Goal: Task Accomplishment & Management: Manage account settings

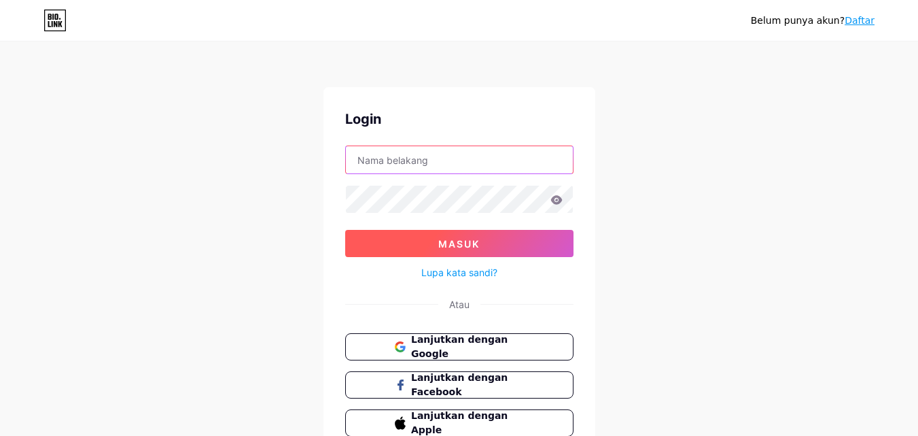
type input "[EMAIL_ADDRESS][DOMAIN_NAME]"
click at [468, 238] on font "Masuk" at bounding box center [458, 244] width 41 height 12
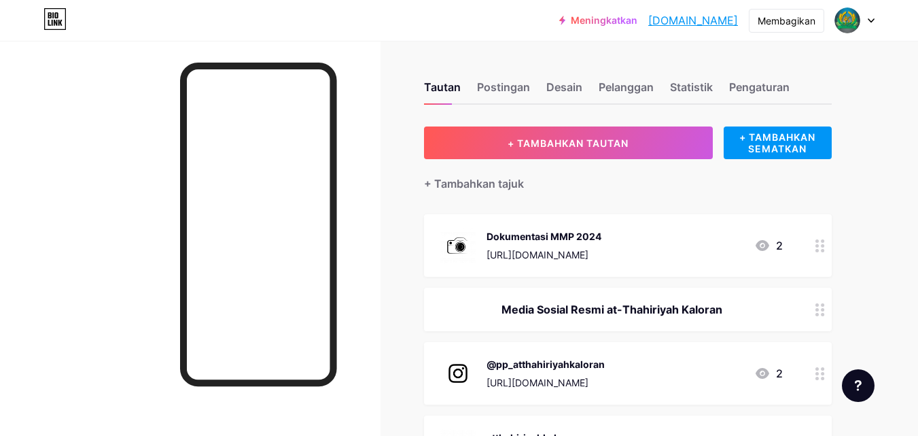
click at [870, 23] on div at bounding box center [854, 20] width 39 height 24
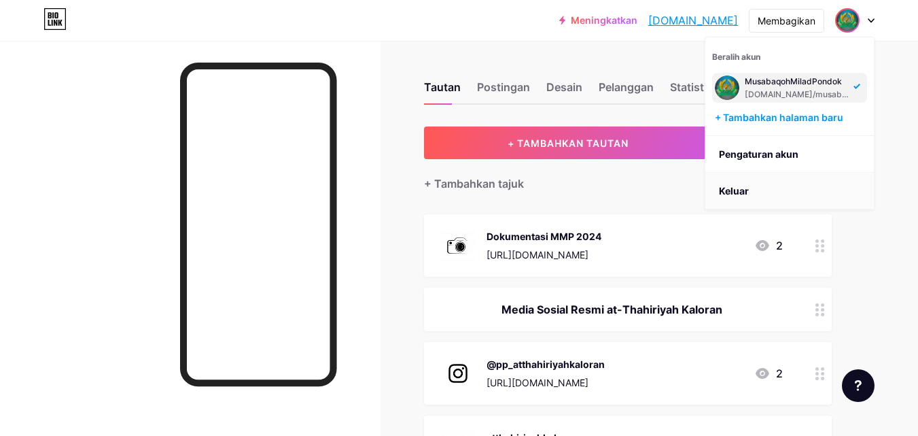
click at [764, 192] on li "Keluar" at bounding box center [789, 191] width 169 height 37
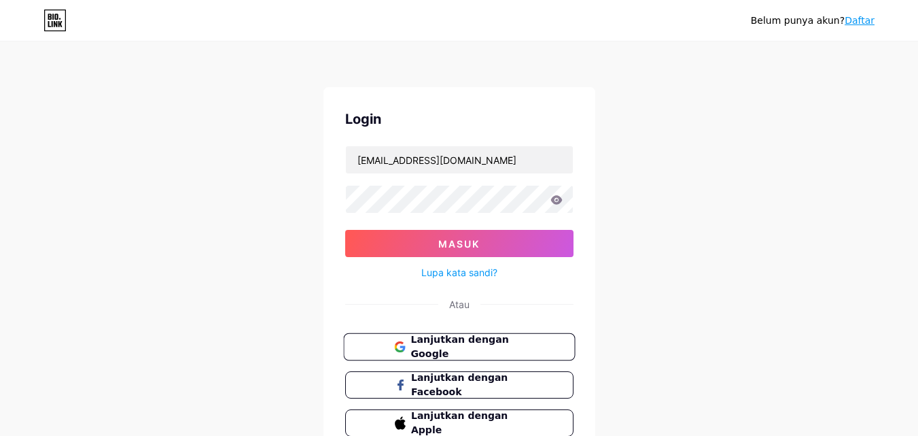
click at [508, 344] on font "Lanjutkan dengan Google" at bounding box center [459, 347] width 98 height 26
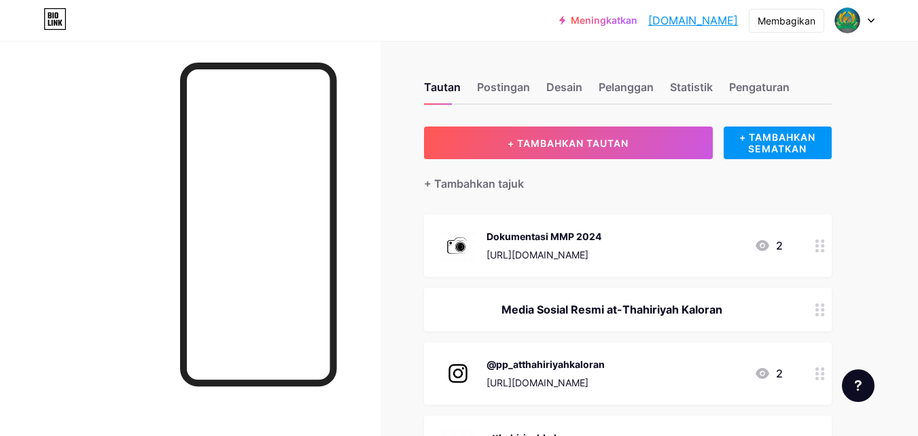
click at [860, 18] on div at bounding box center [854, 20] width 39 height 24
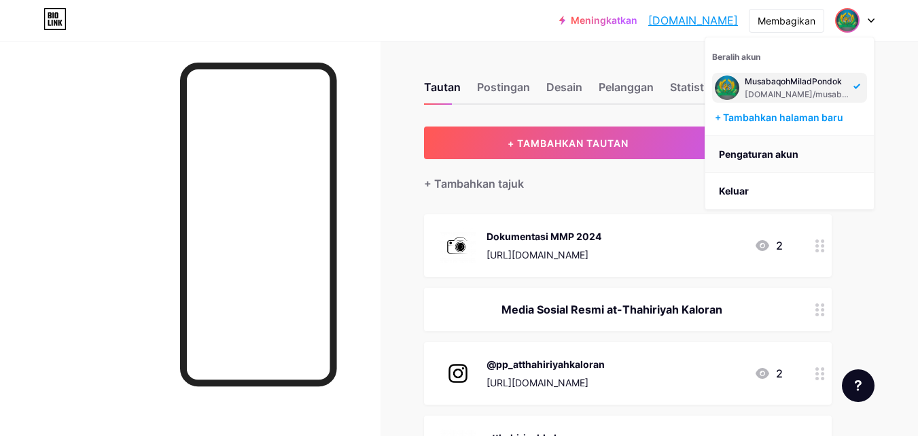
click at [768, 156] on font "Pengaturan akun" at bounding box center [759, 154] width 80 height 12
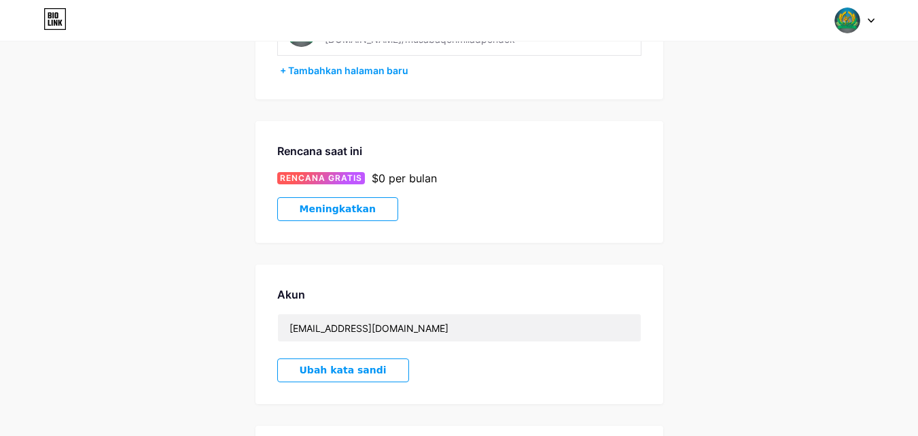
scroll to position [338, 0]
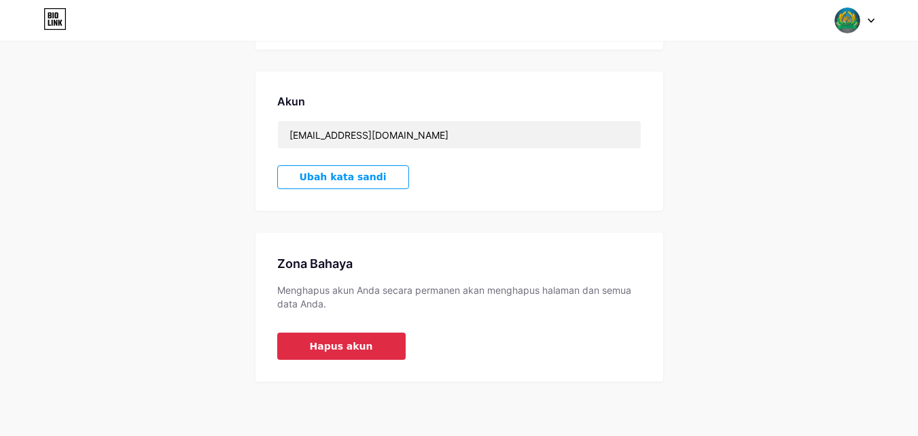
click at [355, 343] on font "Hapus akun" at bounding box center [341, 345] width 63 height 11
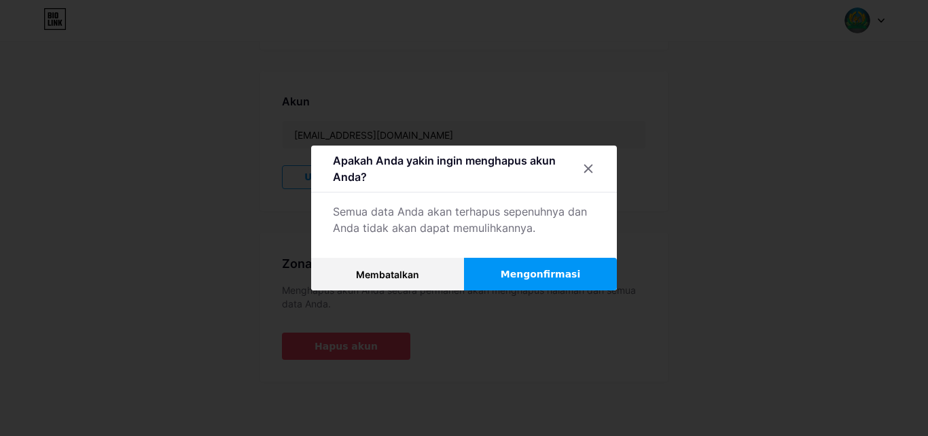
click at [527, 271] on font "Mengonfirmasi" at bounding box center [541, 273] width 80 height 11
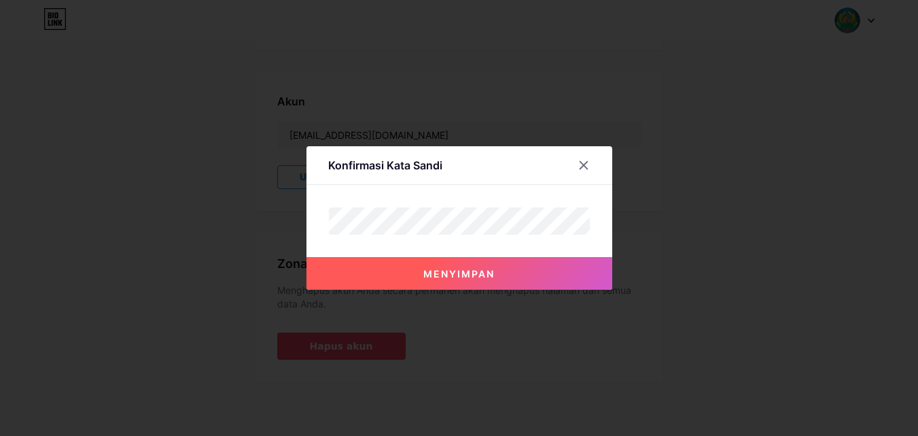
click at [495, 268] on font "Menyimpan" at bounding box center [458, 274] width 71 height 12
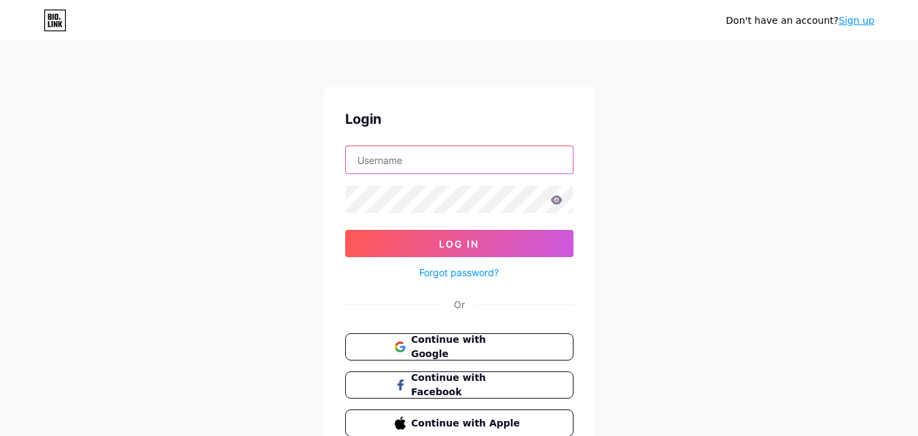
type input "[EMAIL_ADDRESS][DOMAIN_NAME]"
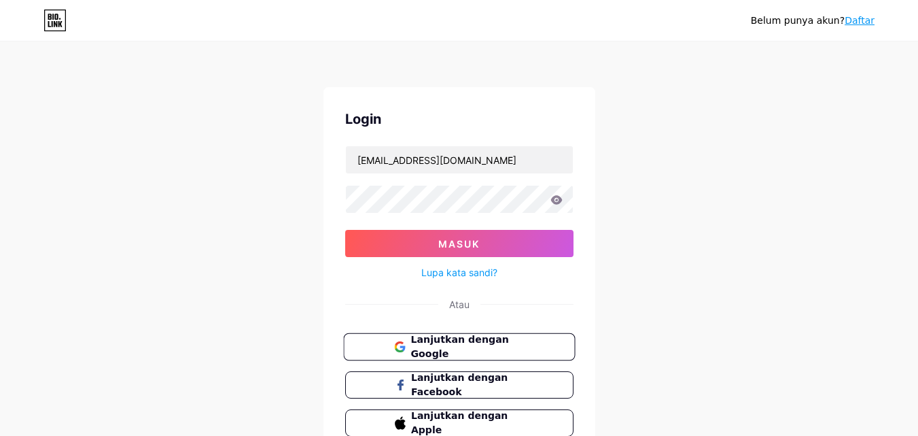
click at [487, 335] on button "Lanjutkan dengan Google" at bounding box center [459, 347] width 232 height 28
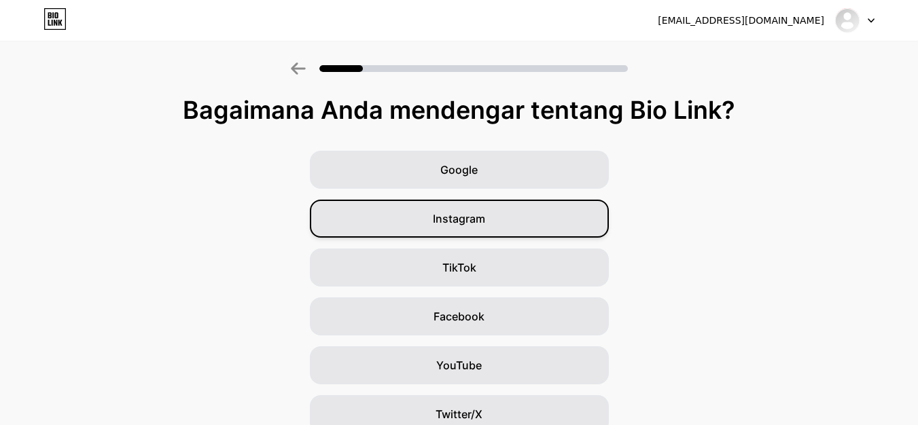
click at [499, 207] on div "Instagram" at bounding box center [459, 219] width 299 height 38
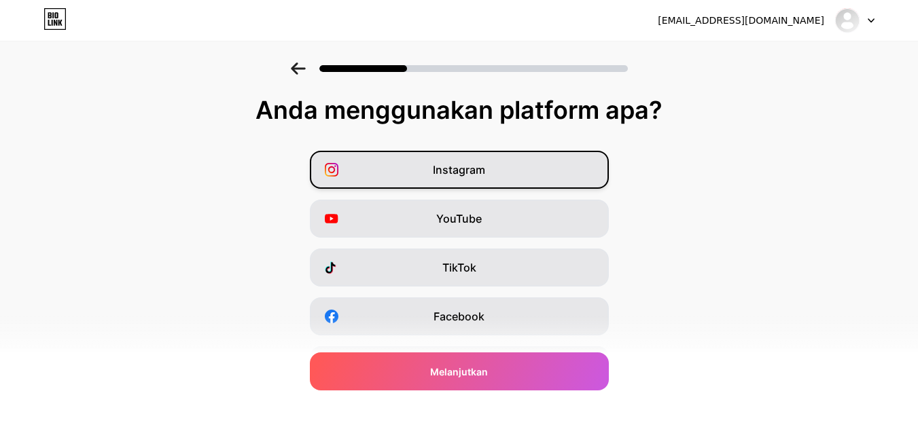
click at [487, 184] on div "Instagram" at bounding box center [459, 170] width 299 height 38
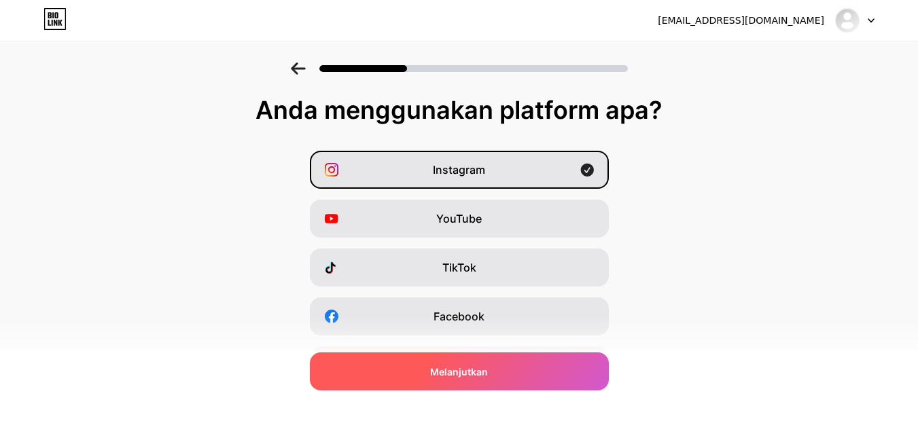
click at [476, 365] on span "Melanjutkan" at bounding box center [459, 372] width 58 height 14
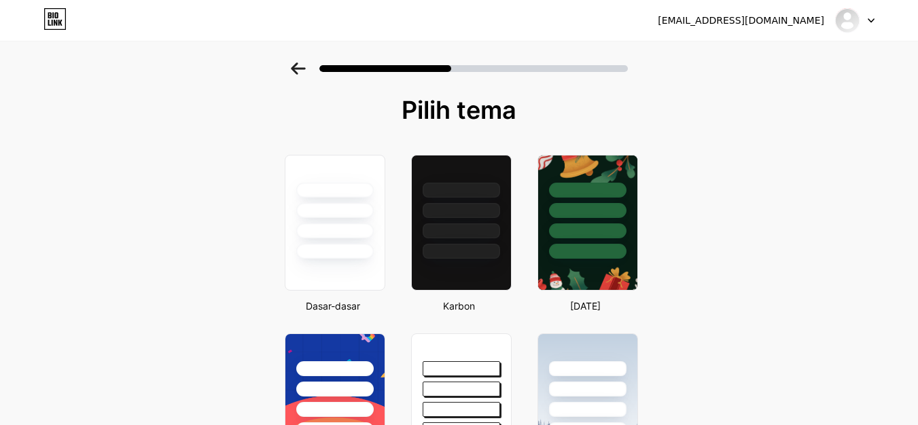
click at [871, 20] on icon at bounding box center [871, 20] width 5 height 3
click at [753, 63] on li "Keluar" at bounding box center [789, 55] width 169 height 37
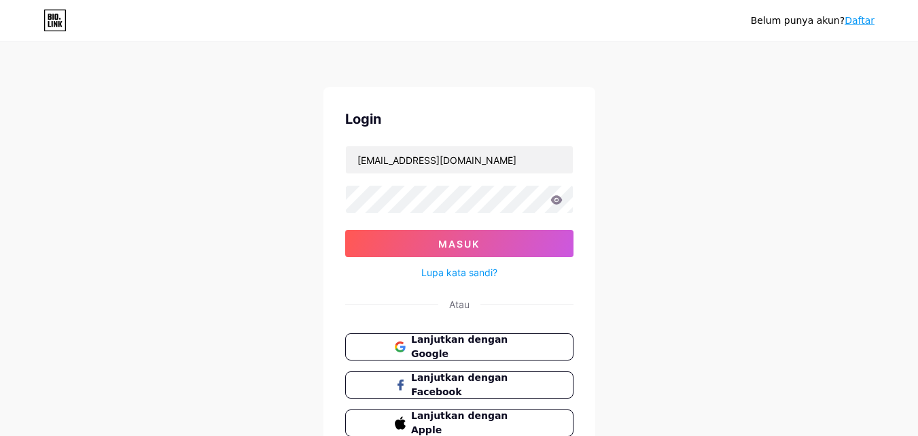
scroll to position [65, 0]
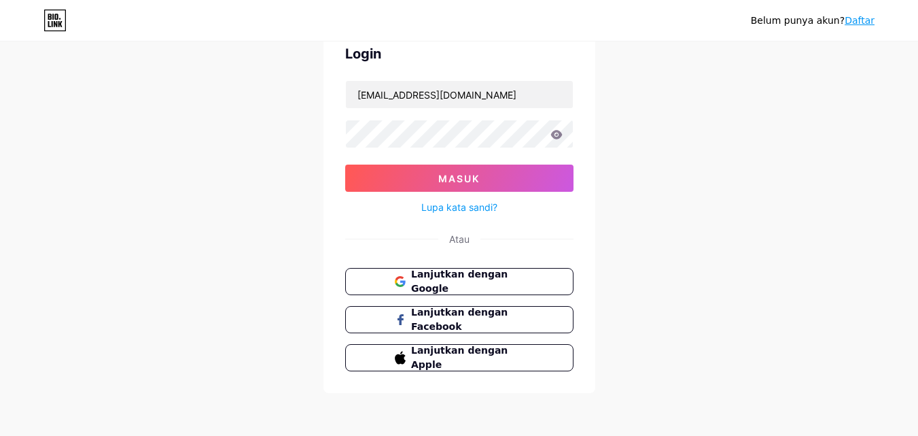
click at [555, 133] on icon at bounding box center [556, 135] width 12 height 10
click at [546, 103] on input "[EMAIL_ADDRESS][DOMAIN_NAME]" at bounding box center [459, 94] width 227 height 27
type input "[EMAIL_ADDRESS][DOMAIN_NAME]"
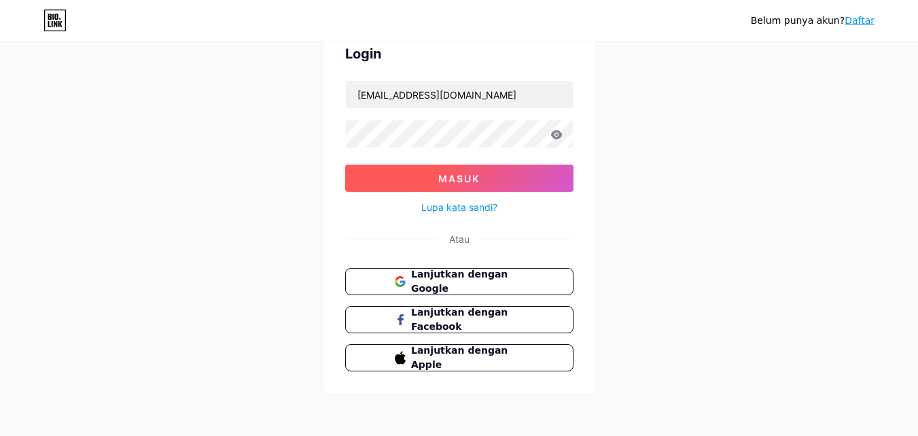
click at [506, 183] on button "Masuk" at bounding box center [459, 177] width 228 height 27
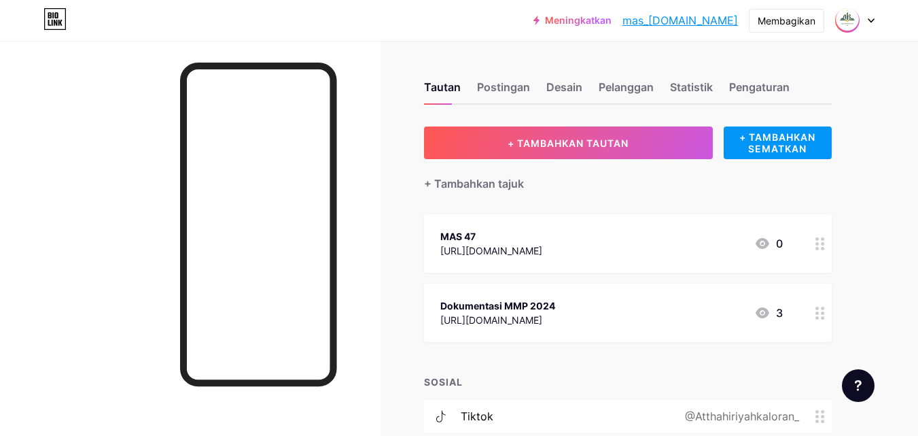
click at [869, 14] on div at bounding box center [854, 20] width 39 height 24
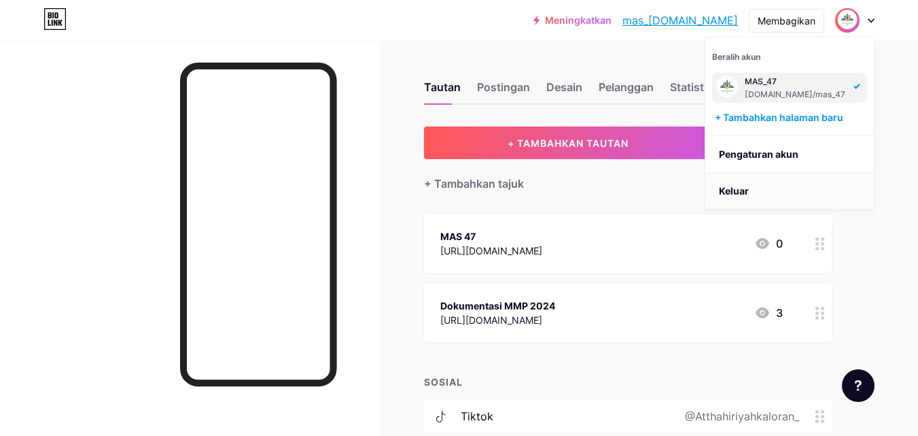
click at [761, 188] on li "Keluar" at bounding box center [789, 191] width 169 height 37
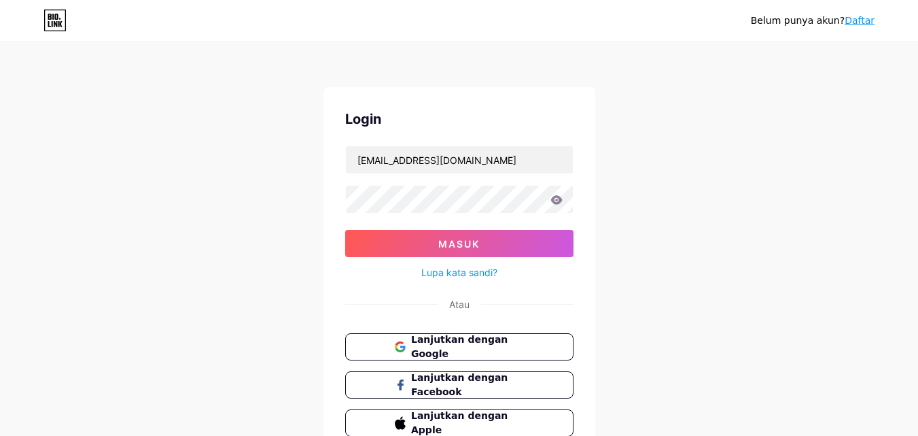
scroll to position [65, 0]
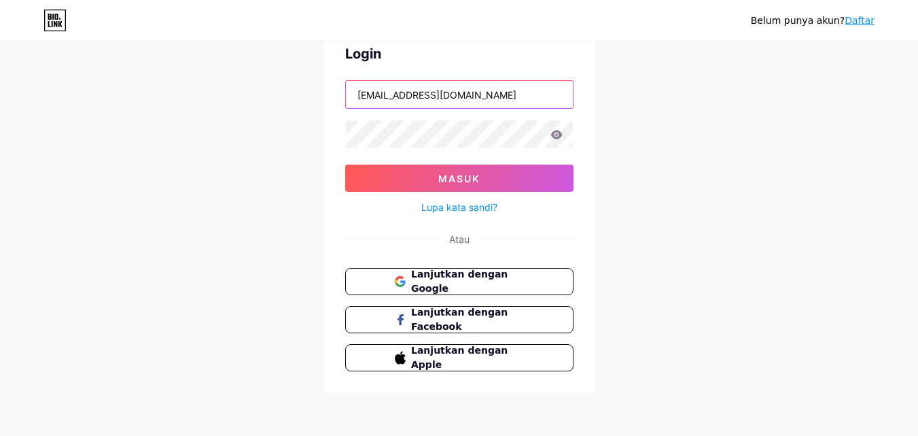
click at [557, 90] on input "[EMAIL_ADDRESS][DOMAIN_NAME]" at bounding box center [459, 94] width 227 height 27
type input "m"
type input "z"
click at [442, 92] on input "z" at bounding box center [459, 94] width 227 height 27
type input "[EMAIL_ADDRESS][DOMAIN_NAME]"
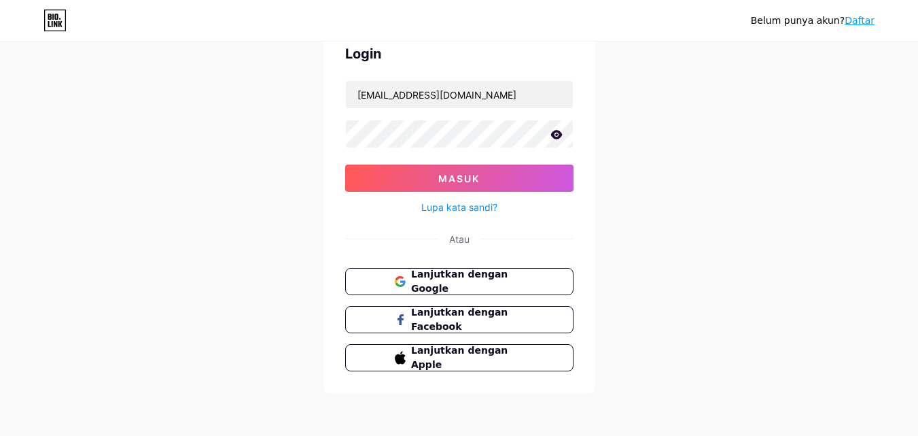
click at [555, 133] on icon at bounding box center [556, 134] width 12 height 9
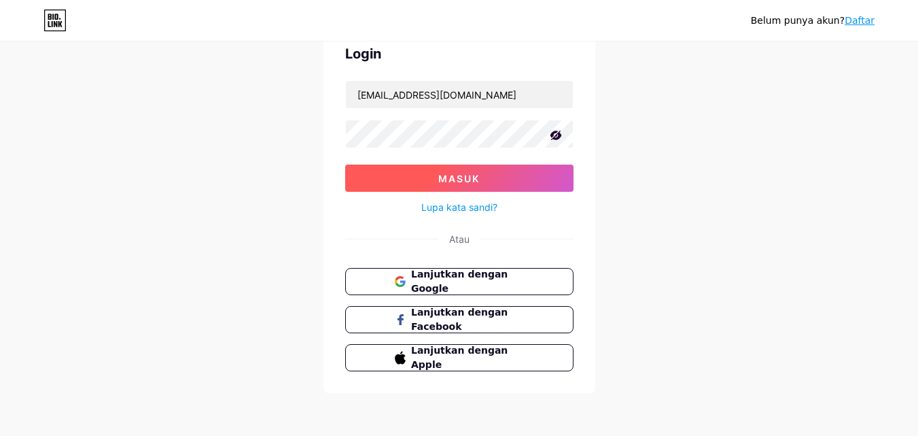
click at [378, 186] on button "Masuk" at bounding box center [459, 177] width 228 height 27
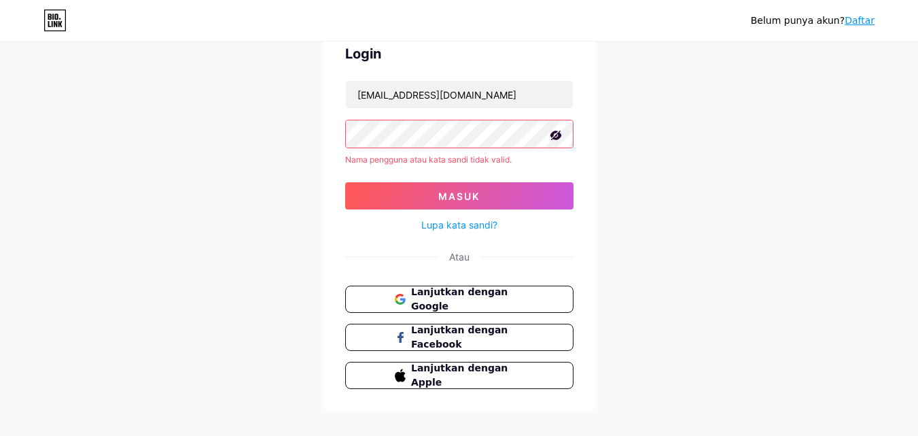
click at [612, 139] on div "Belum punya akun? Daftar Login [EMAIL_ADDRESS][DOMAIN_NAME] Nama pengguna atau …" at bounding box center [459, 194] width 918 height 519
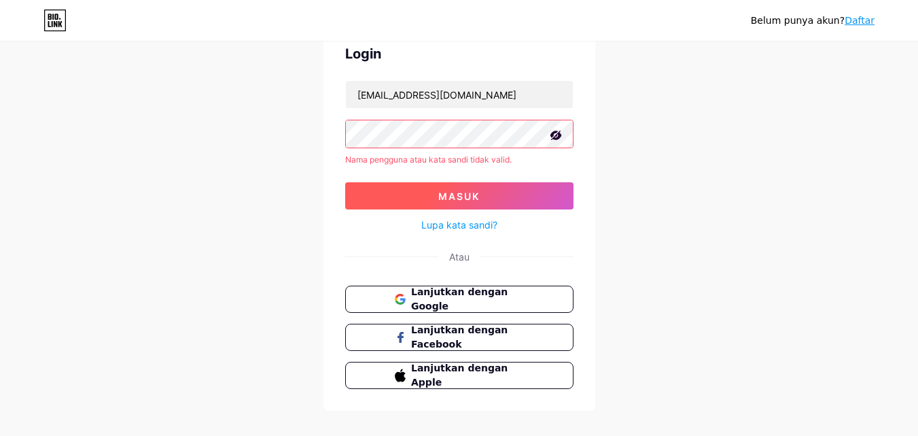
click at [531, 195] on button "Masuk" at bounding box center [459, 195] width 228 height 27
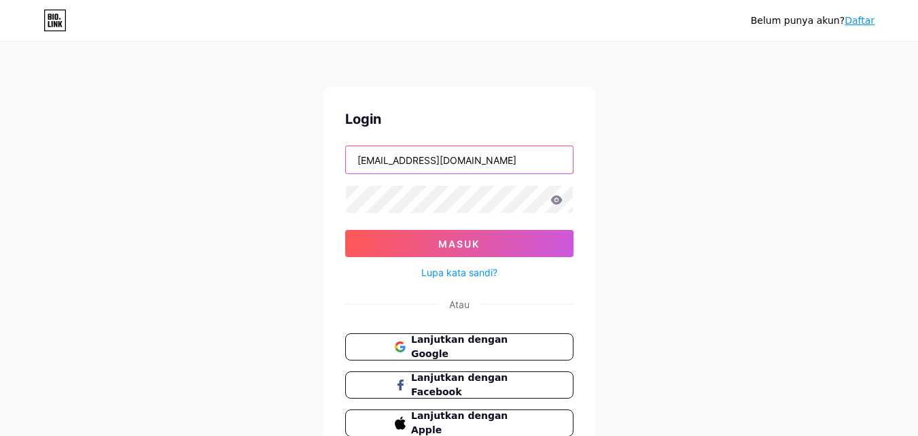
click at [534, 151] on input "[EMAIL_ADDRESS][DOMAIN_NAME]" at bounding box center [459, 159] width 227 height 27
type input "m"
type input "[EMAIL_ADDRESS][DOMAIN_NAME]"
click at [558, 202] on icon at bounding box center [556, 199] width 12 height 9
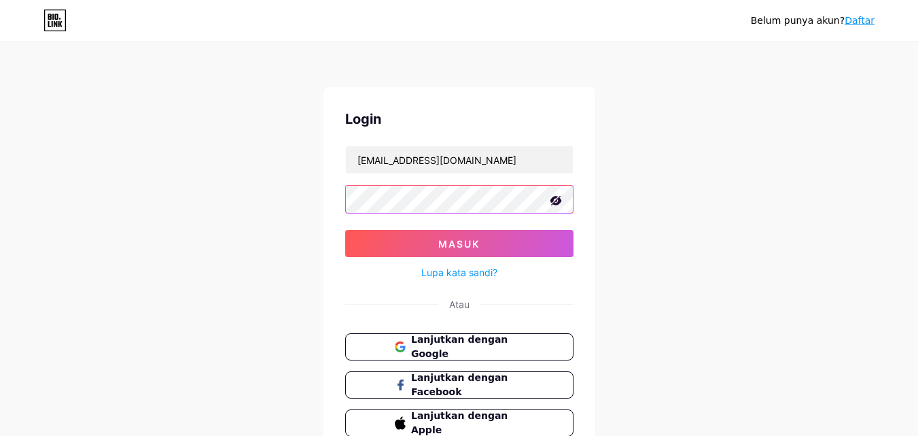
click at [345, 230] on button "Masuk" at bounding box center [459, 243] width 228 height 27
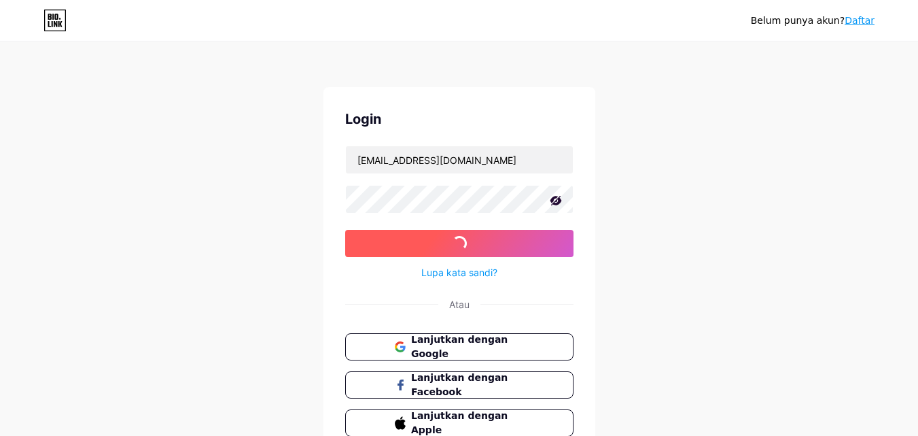
click at [398, 231] on button "Masuk" at bounding box center [459, 243] width 228 height 27
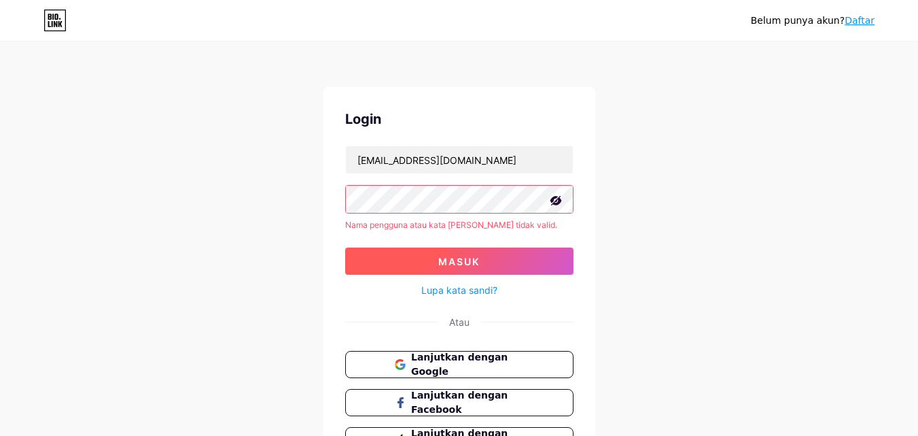
click at [429, 251] on button "Masuk" at bounding box center [459, 260] width 228 height 27
click at [457, 258] on font "Masuk" at bounding box center [458, 262] width 41 height 12
click at [500, 273] on button "Masuk" at bounding box center [459, 260] width 228 height 27
